Goal: Information Seeking & Learning: Learn about a topic

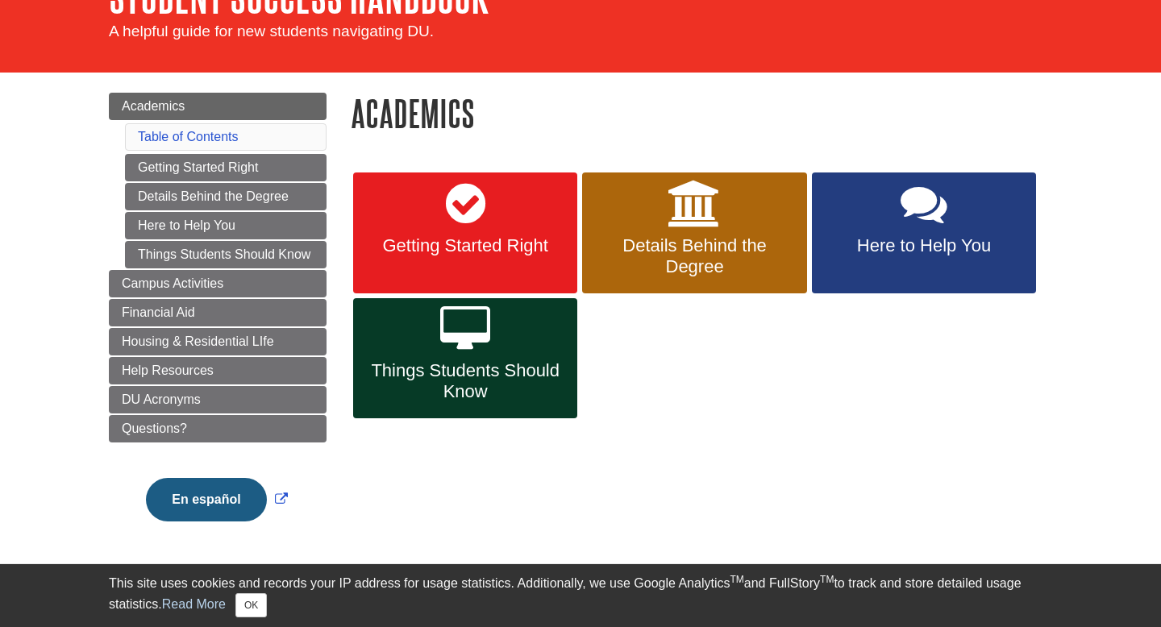
scroll to position [111, 0]
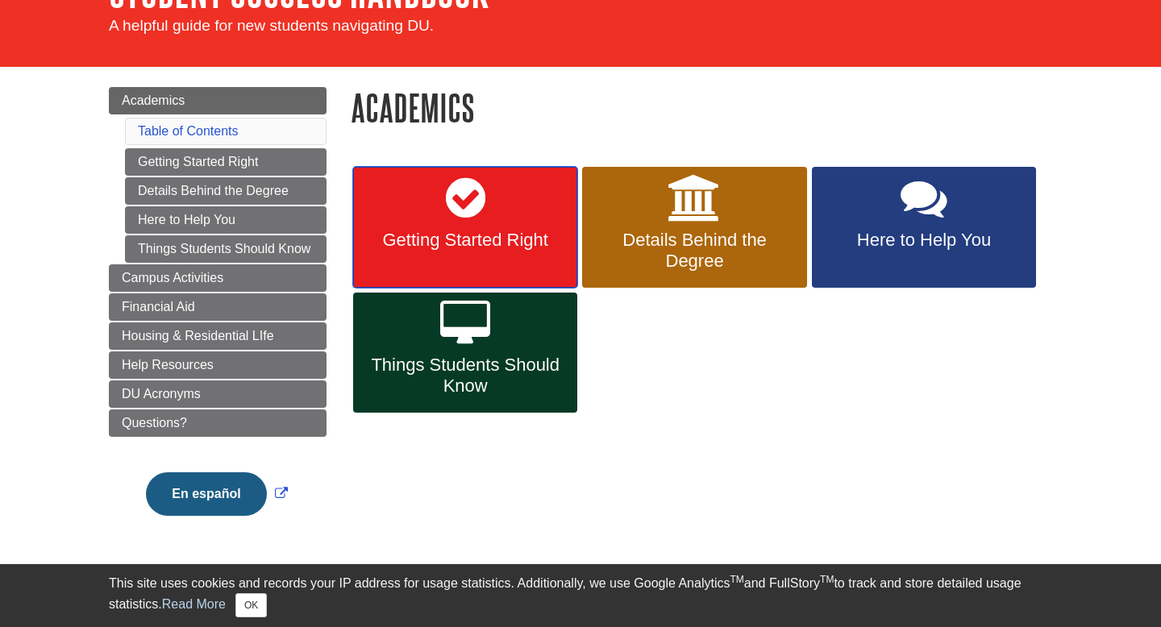
click at [529, 234] on span "Getting Started Right" at bounding box center [465, 240] width 200 height 21
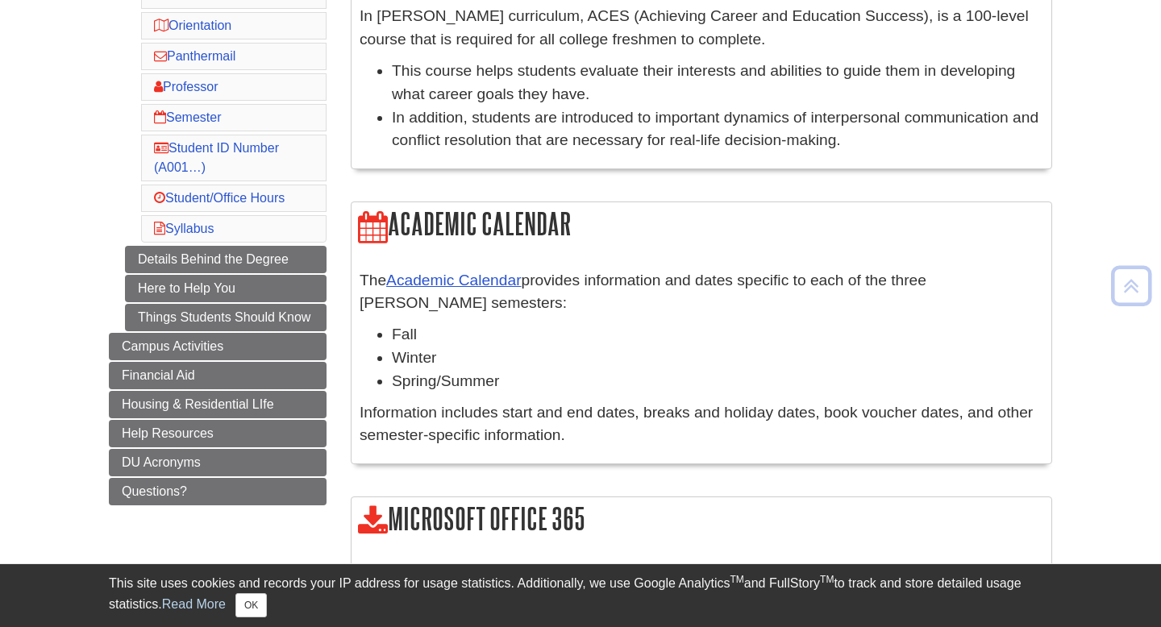
scroll to position [356, 0]
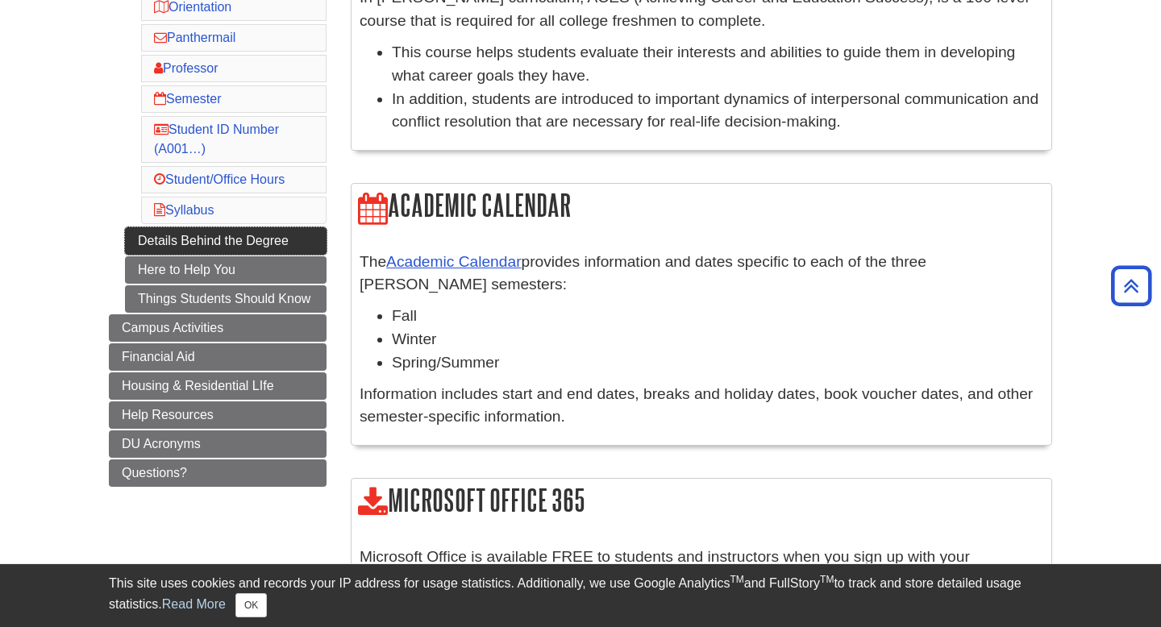
click at [183, 243] on link "Details Behind the Degree" at bounding box center [225, 240] width 201 height 27
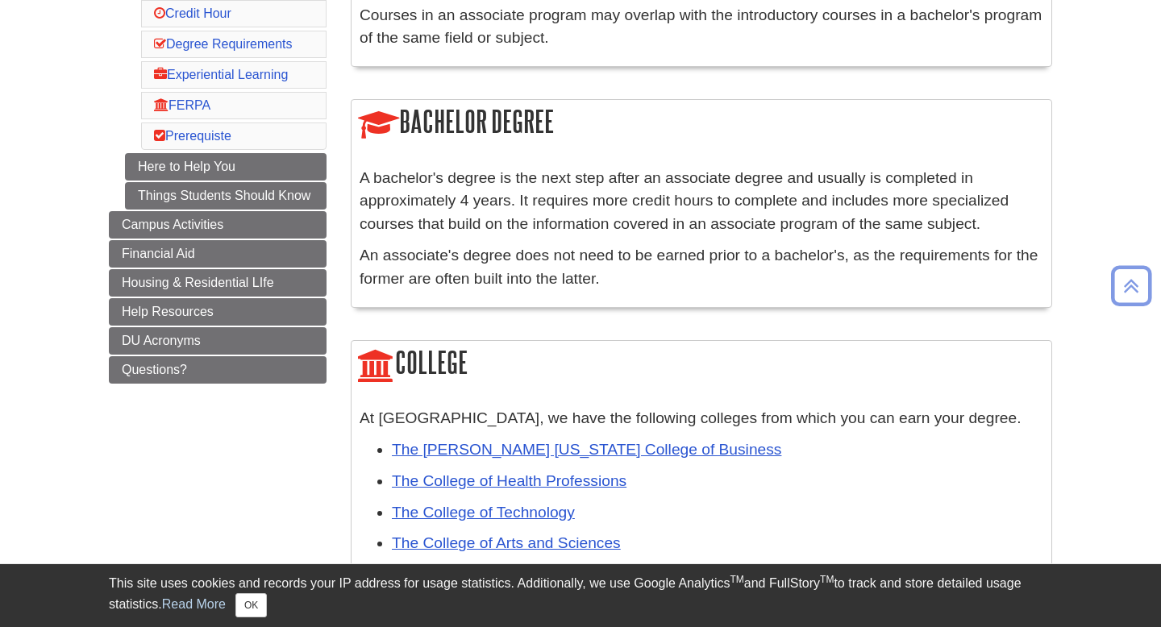
scroll to position [446, 0]
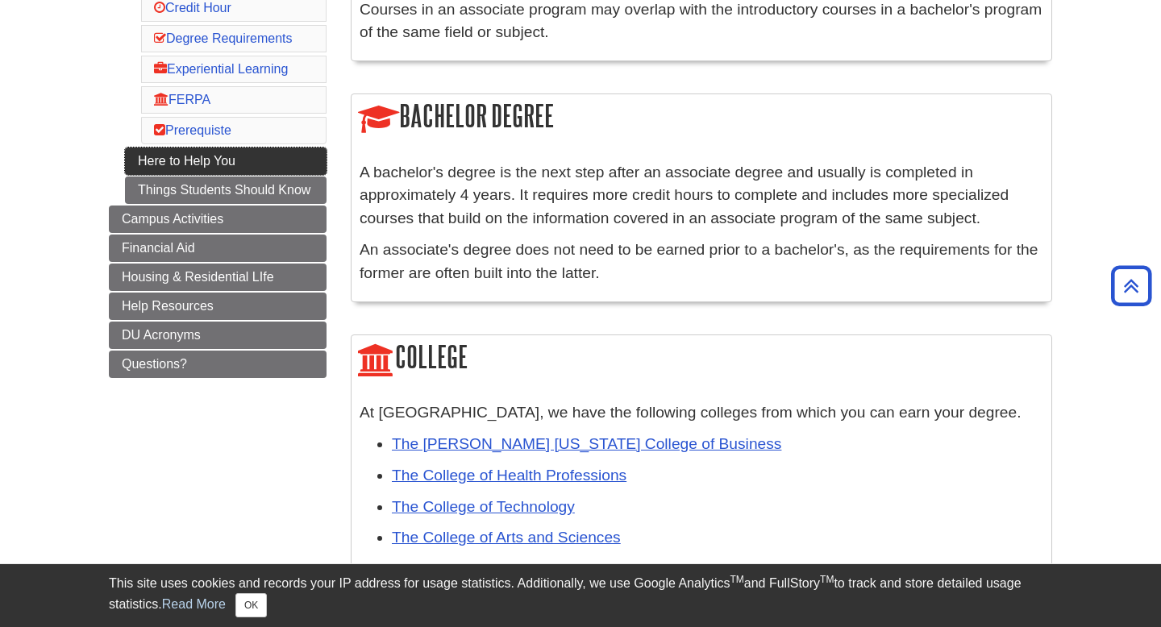
click at [202, 175] on link "Here to Help You" at bounding box center [225, 160] width 201 height 27
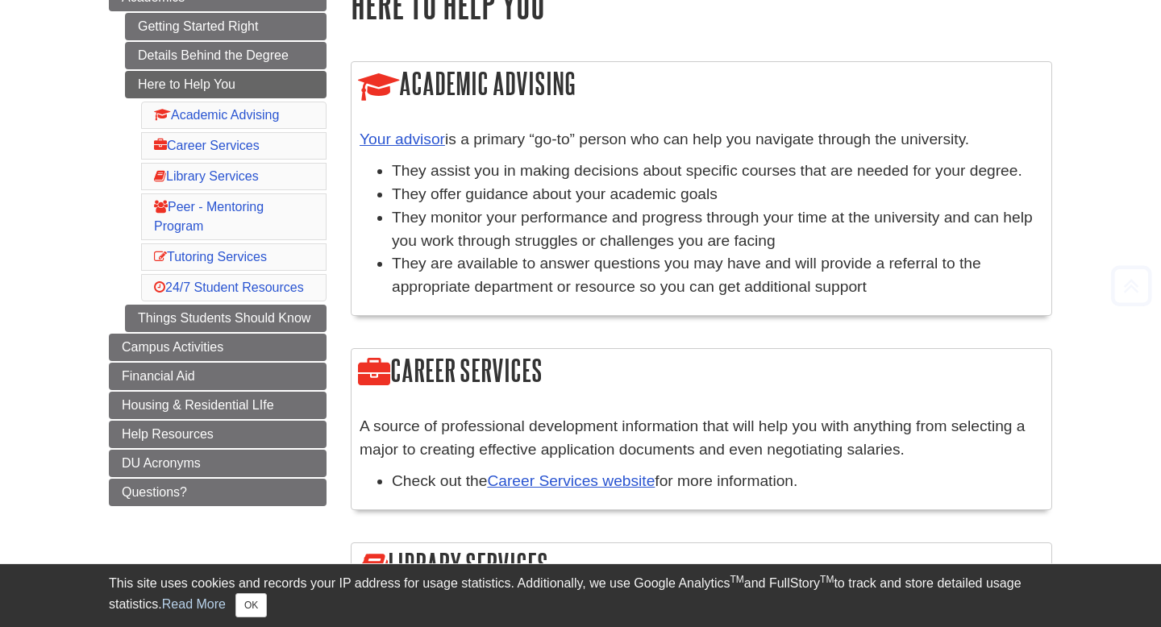
scroll to position [218, 0]
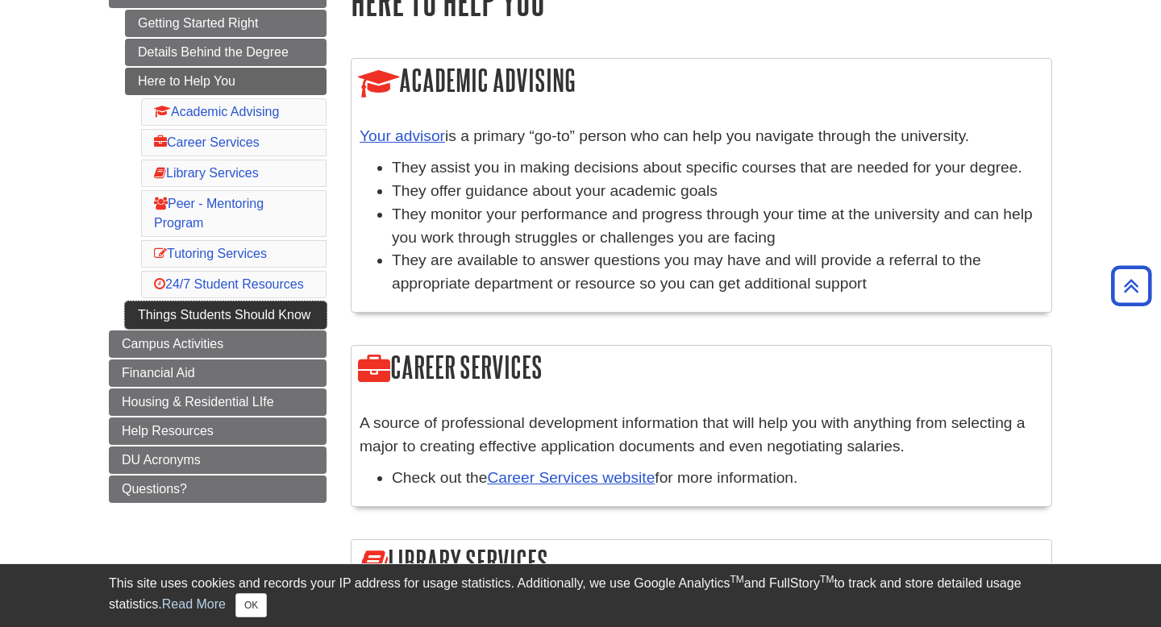
click at [222, 317] on link "Things Students Should Know" at bounding box center [225, 314] width 201 height 27
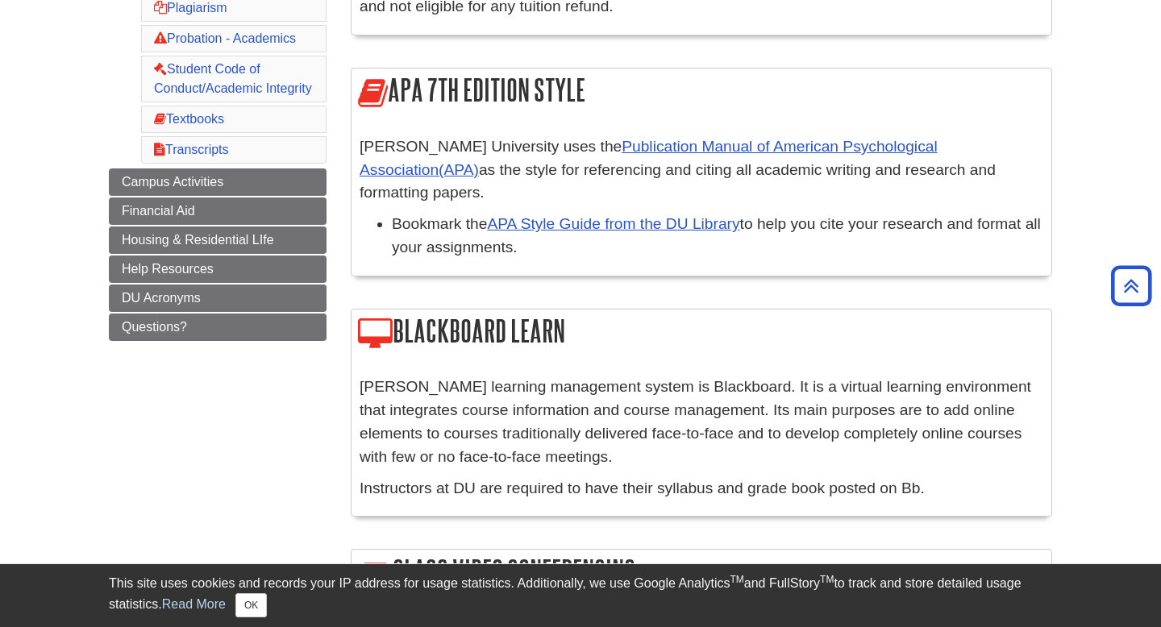
scroll to position [637, 0]
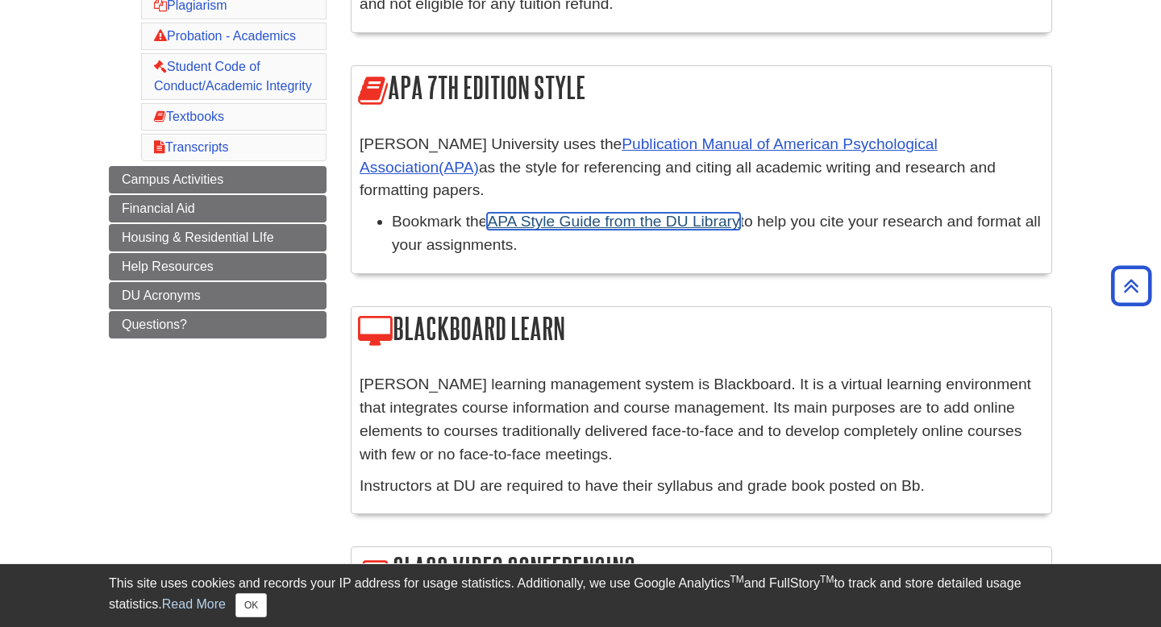
click at [586, 213] on link "APA Style Guide from the DU Library" at bounding box center [613, 221] width 252 height 17
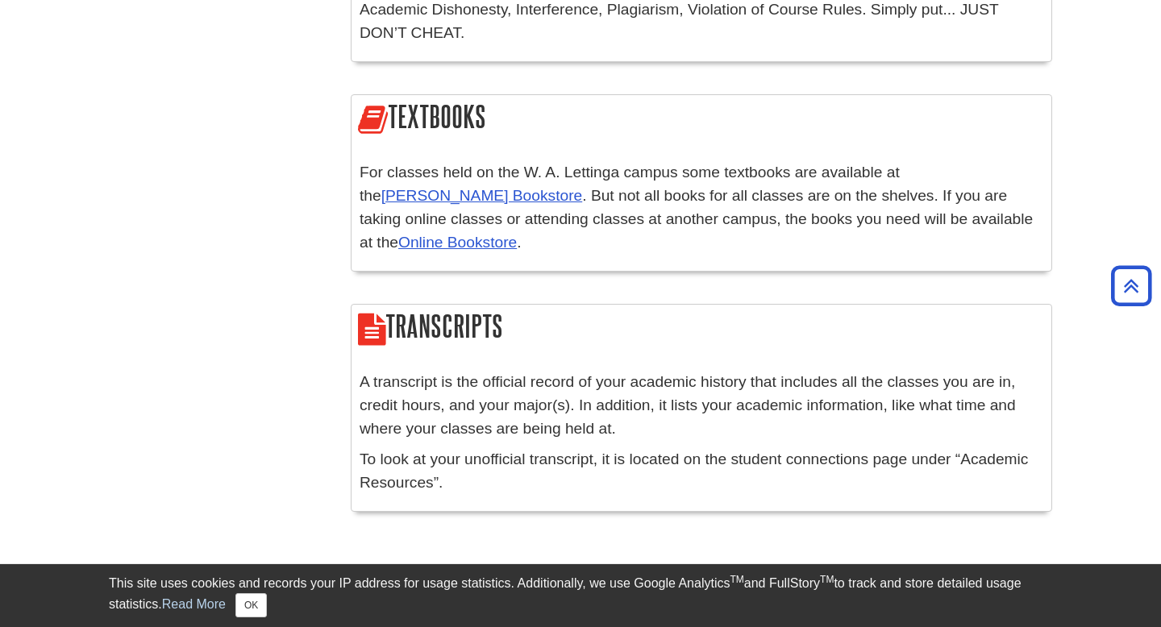
scroll to position [3079, 0]
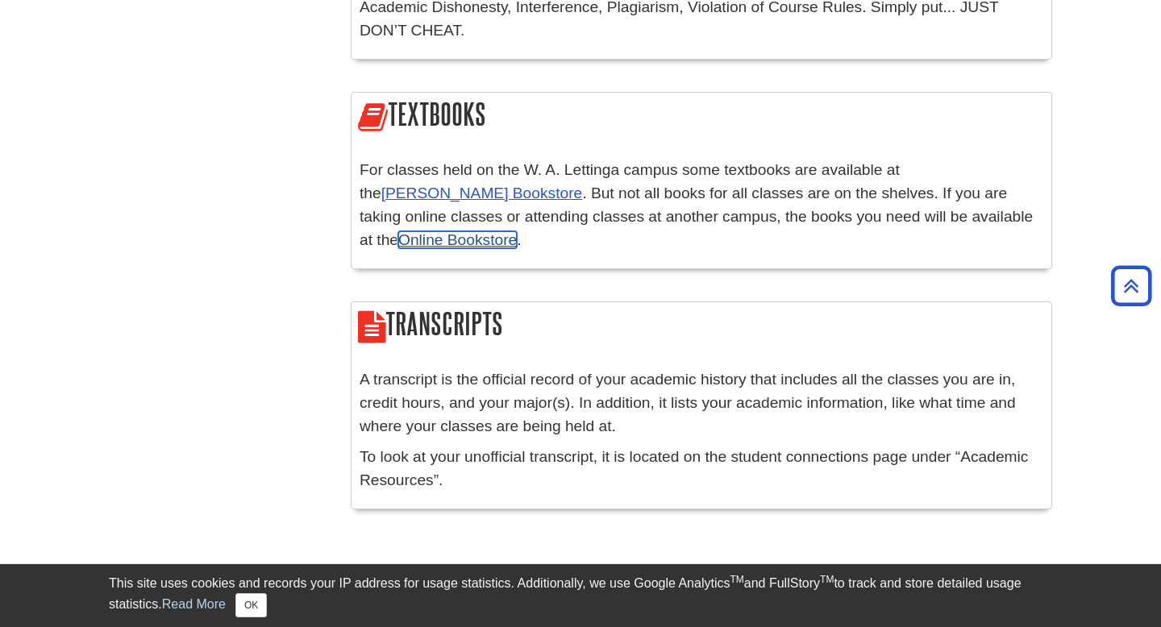
click at [398, 231] on link "Online Bookstore" at bounding box center [457, 239] width 118 height 17
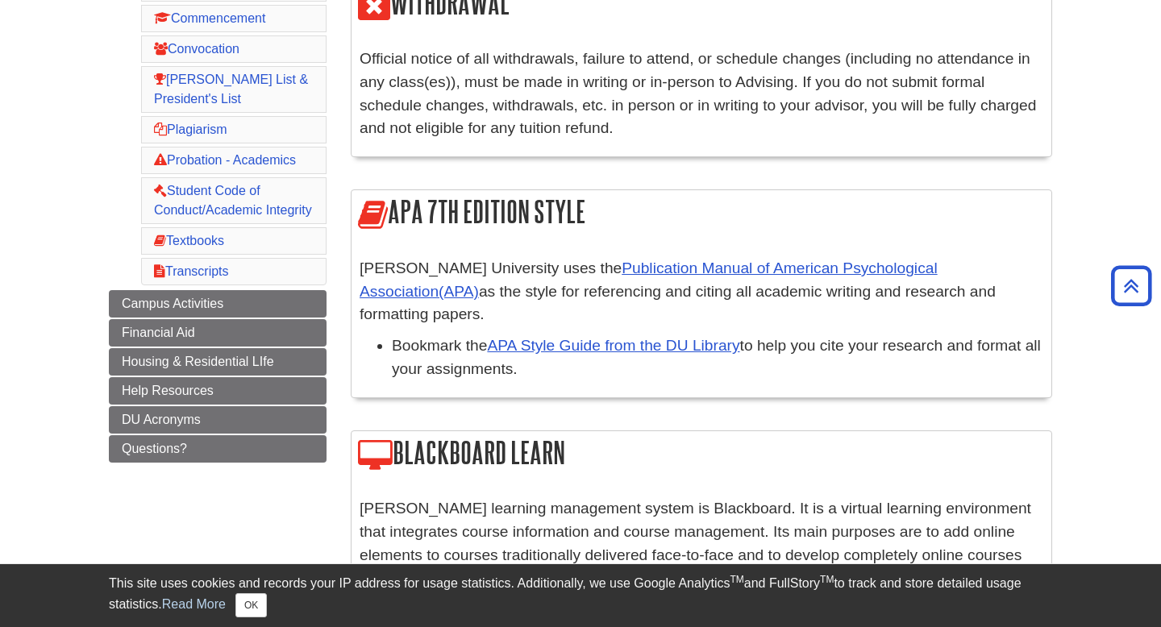
scroll to position [529, 0]
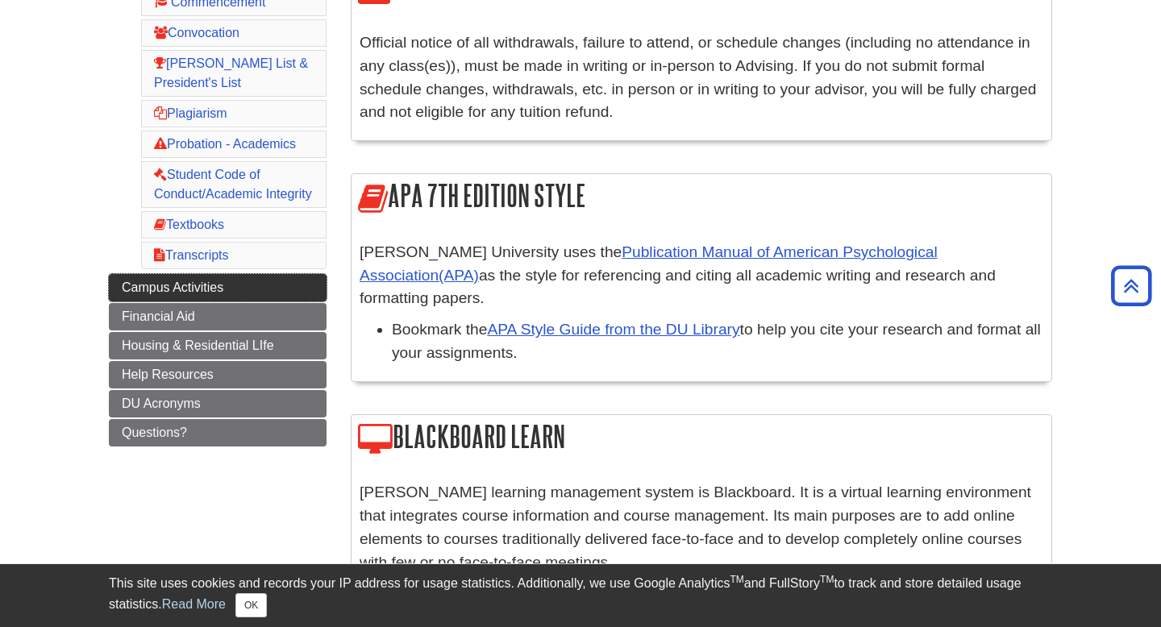
click at [179, 290] on span "Campus Activities" at bounding box center [173, 287] width 102 height 14
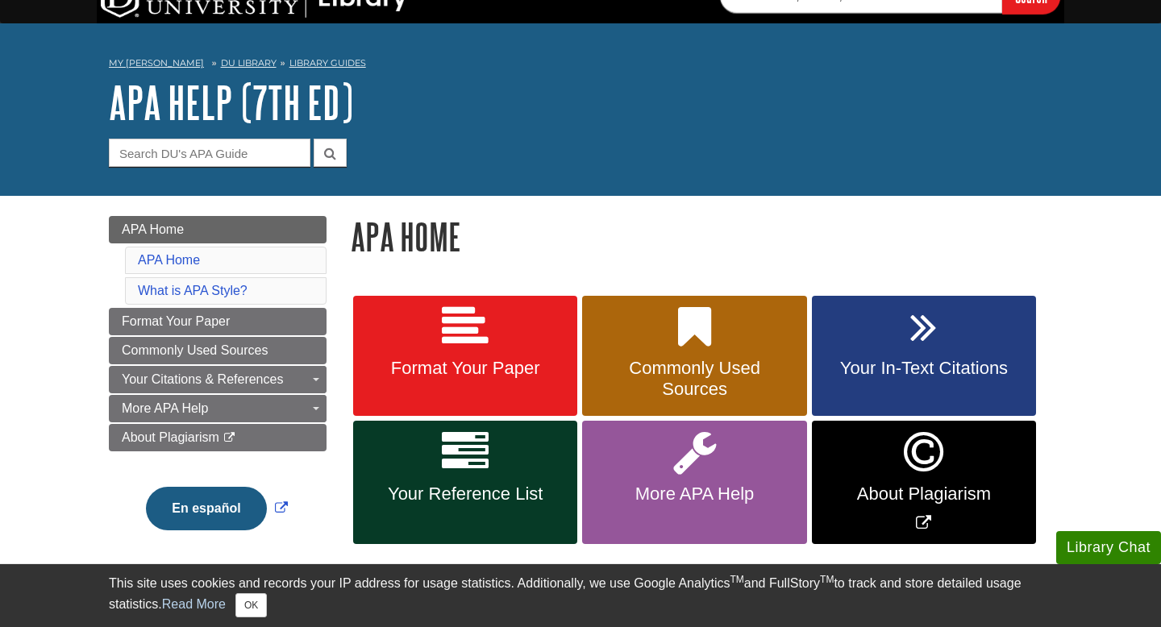
scroll to position [24, 0]
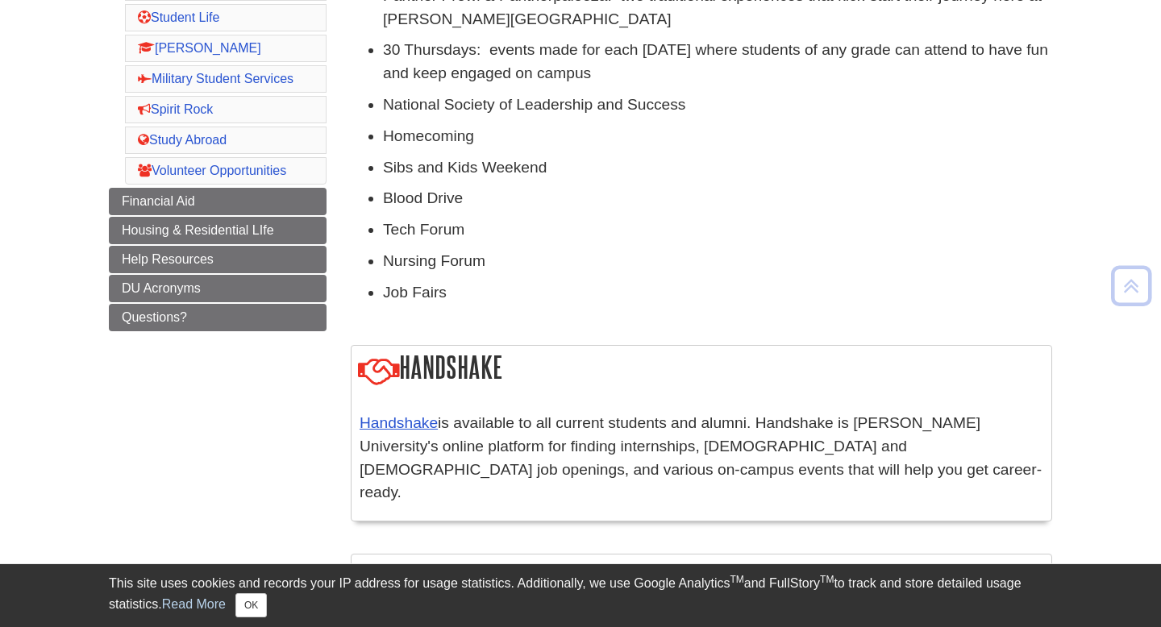
scroll to position [441, 0]
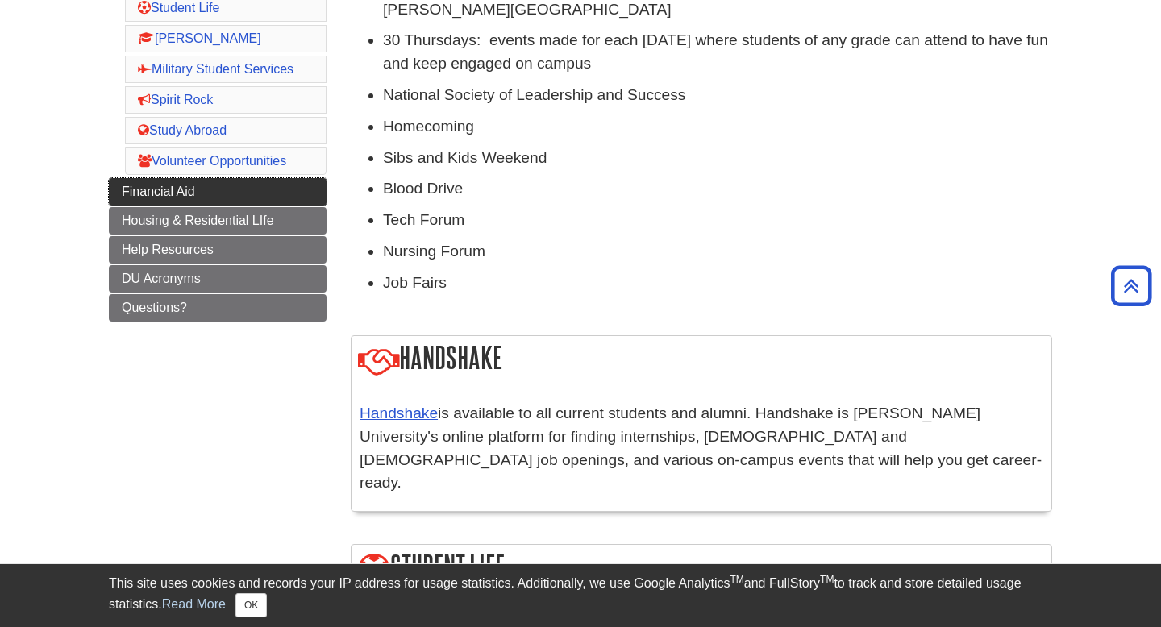
click at [143, 189] on span "Financial Aid" at bounding box center [158, 192] width 73 height 14
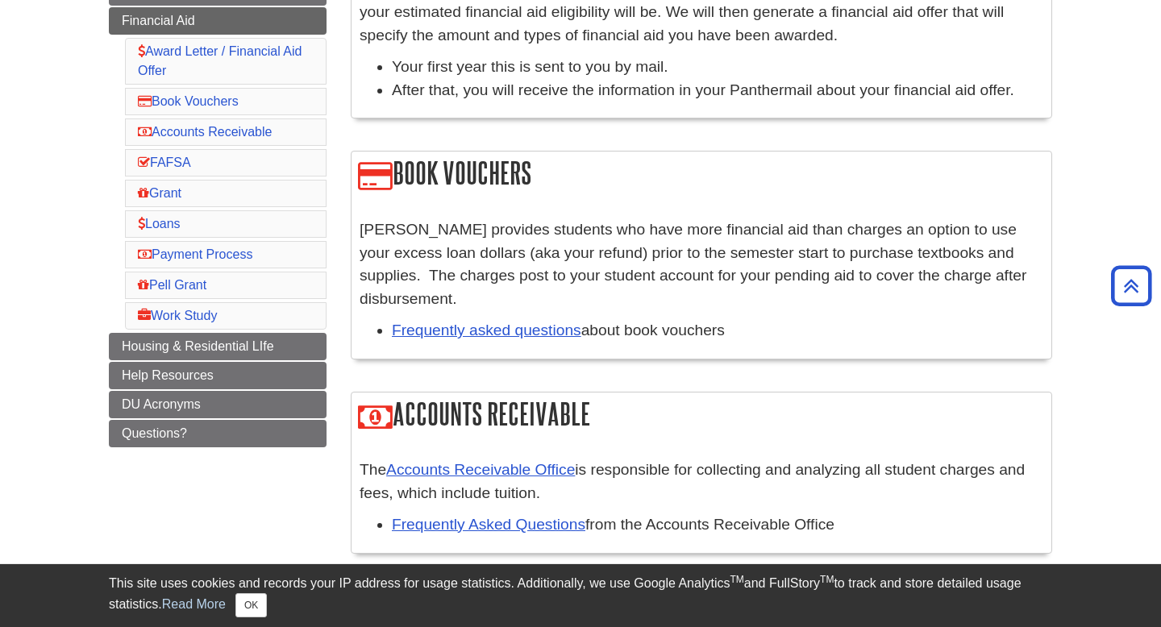
scroll to position [376, 0]
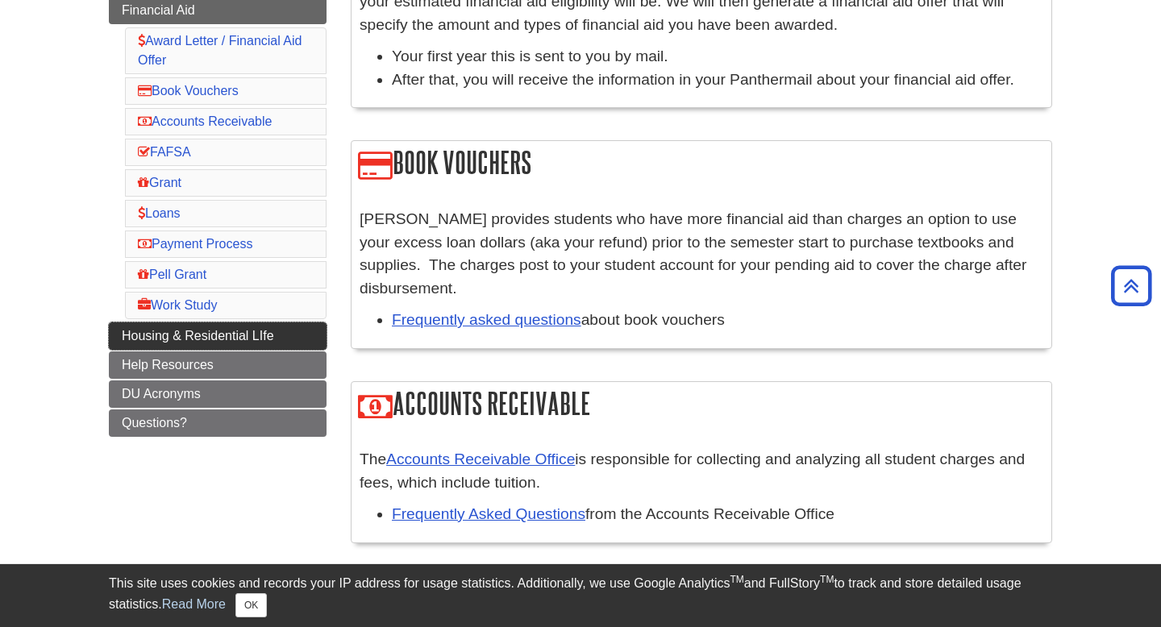
click at [184, 334] on span "Housing & Residential LIfe" at bounding box center [198, 336] width 152 height 14
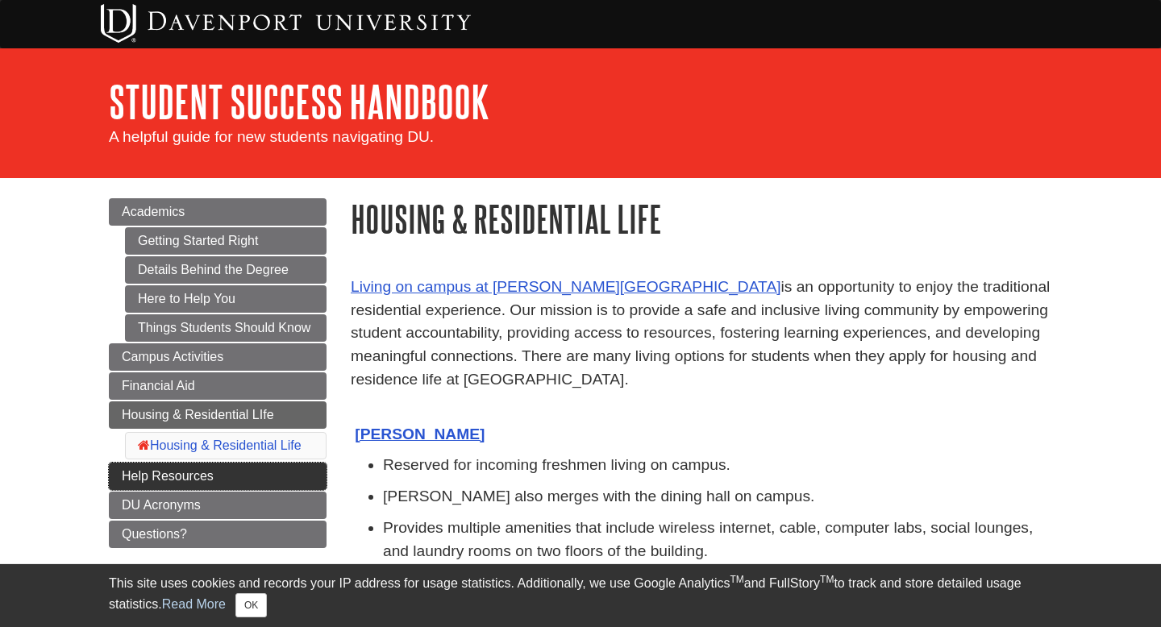
click at [173, 479] on span "Help Resources" at bounding box center [168, 476] width 92 height 14
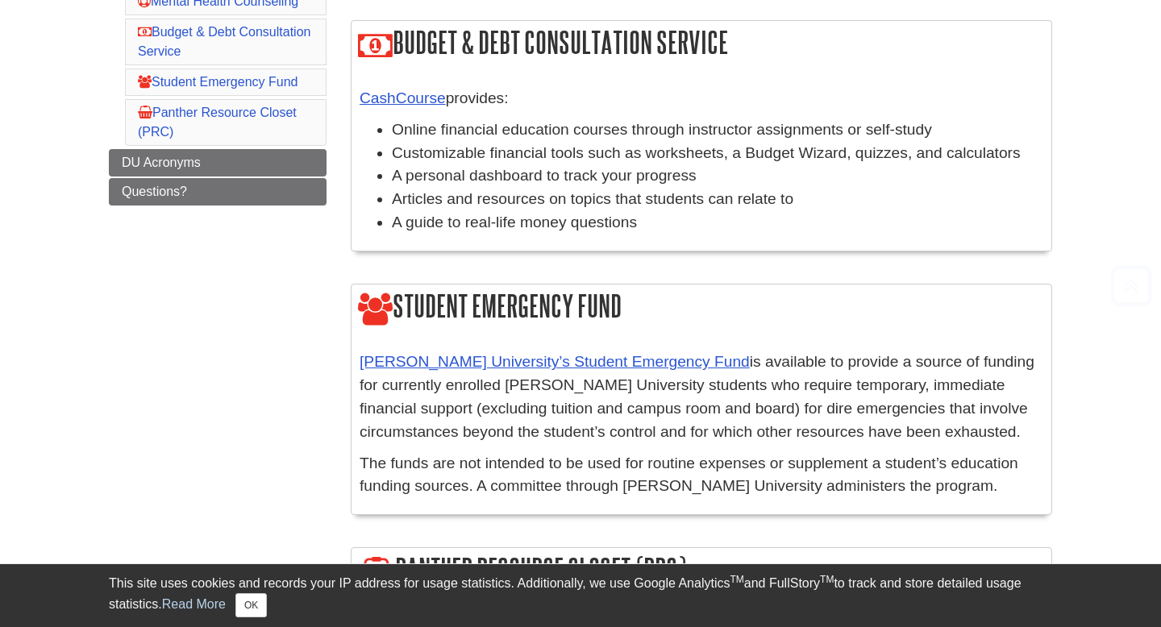
scroll to position [492, 0]
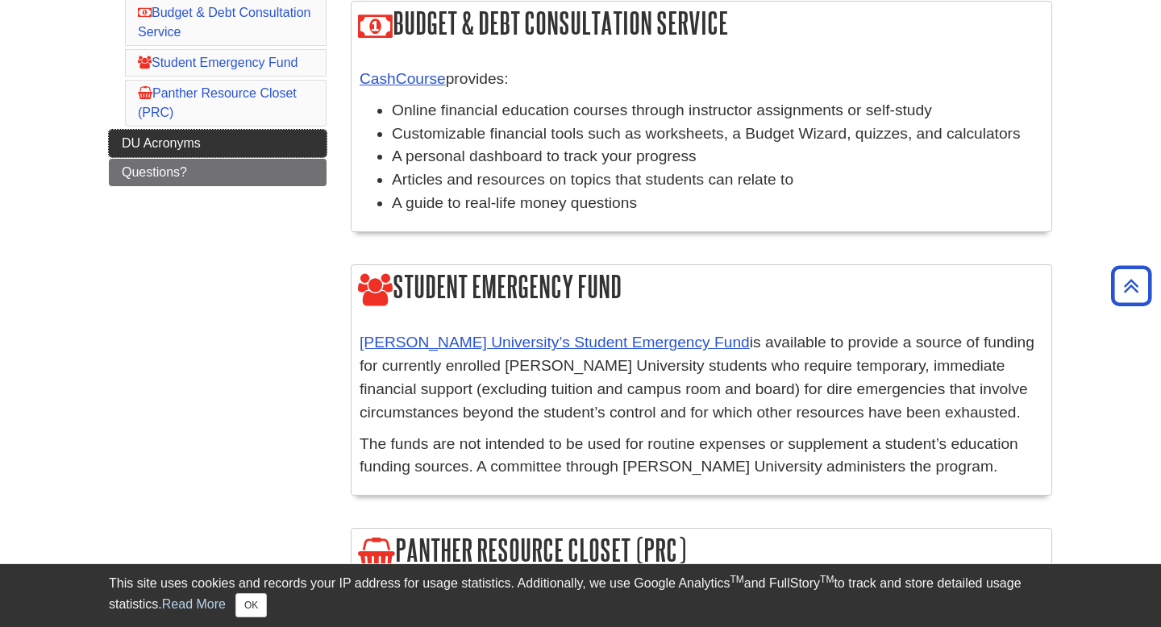
click at [191, 147] on span "DU Acronyms" at bounding box center [161, 143] width 79 height 14
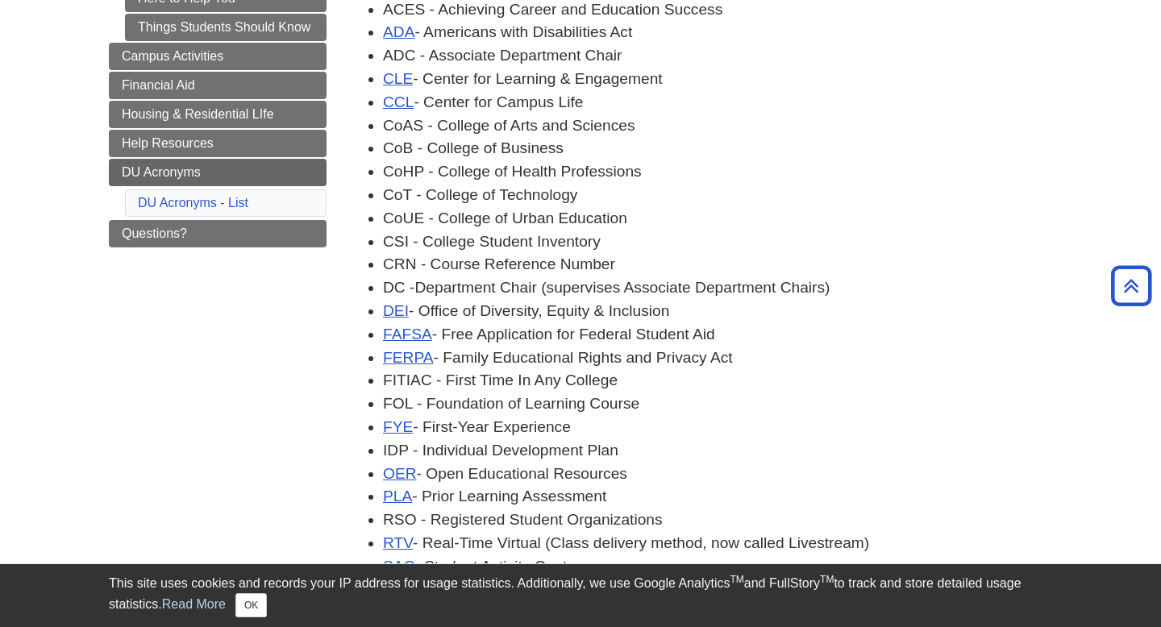
scroll to position [307, 0]
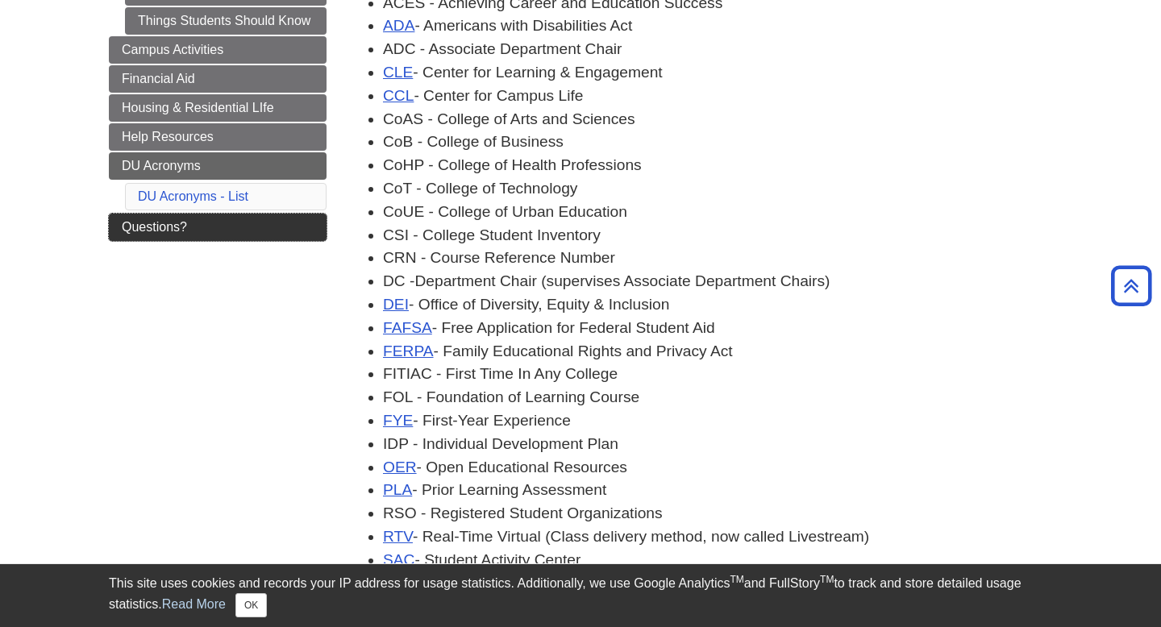
click at [144, 227] on span "Questions?" at bounding box center [154, 227] width 65 height 14
